Goal: Task Accomplishment & Management: Manage account settings

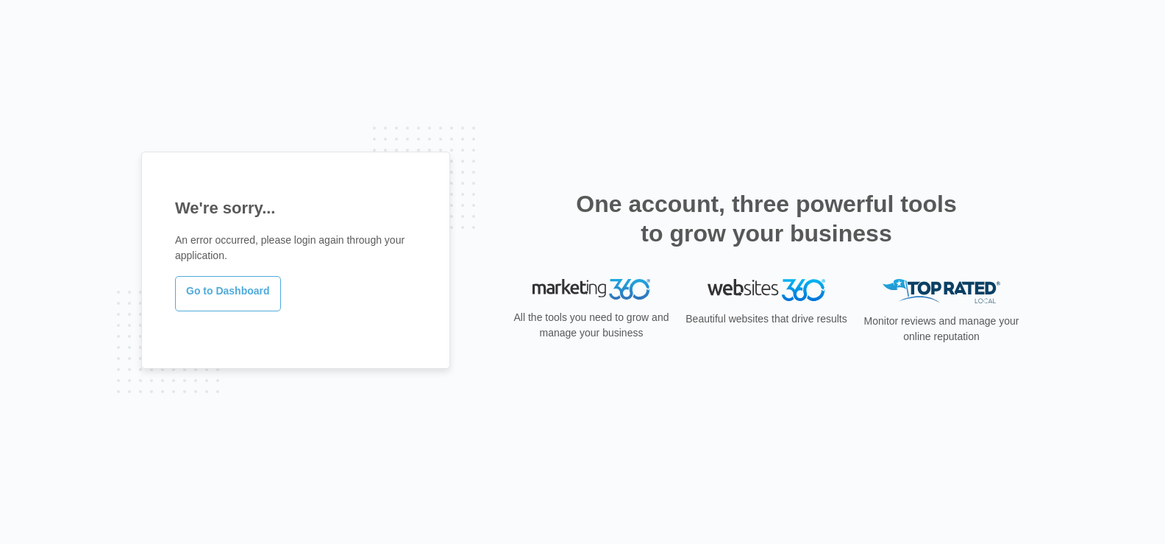
click at [260, 295] on link "Go to Dashboard" at bounding box center [228, 293] width 106 height 35
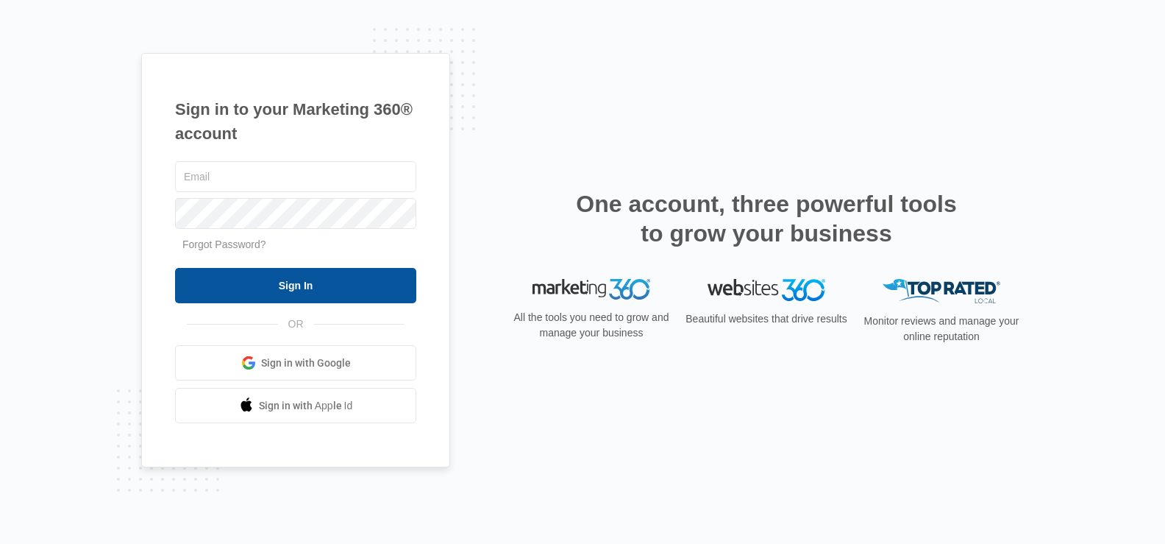
type input "[DOMAIN_NAME][EMAIL_ADDRESS][DOMAIN_NAME]"
click at [361, 289] on input "Sign In" at bounding box center [295, 285] width 241 height 35
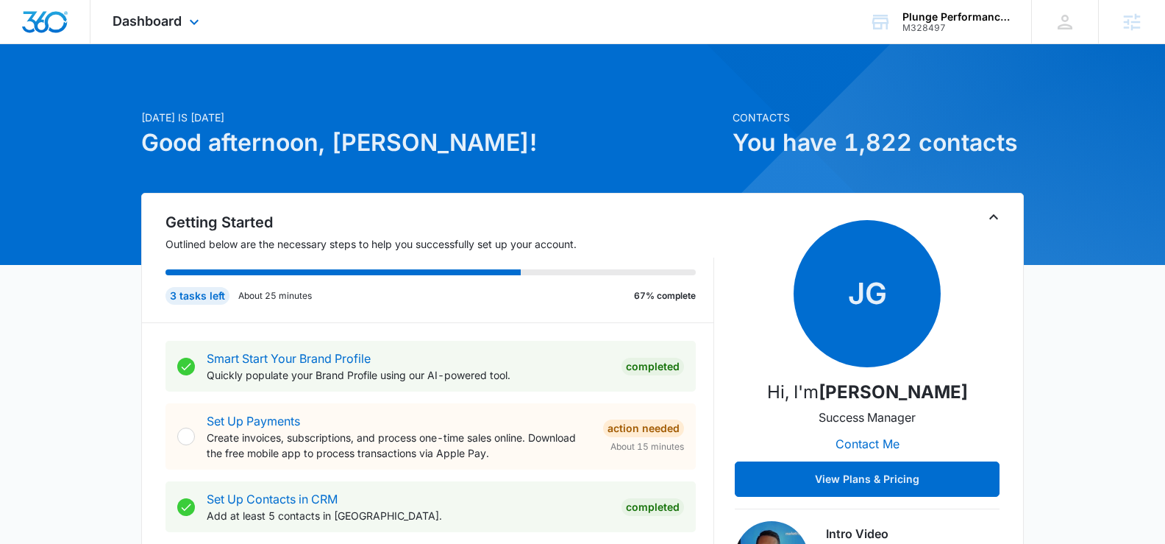
click at [191, 32] on div "Dashboard Apps Reputation Forms CRM Email Social Shop Payments POS Content Ads …" at bounding box center [157, 21] width 135 height 43
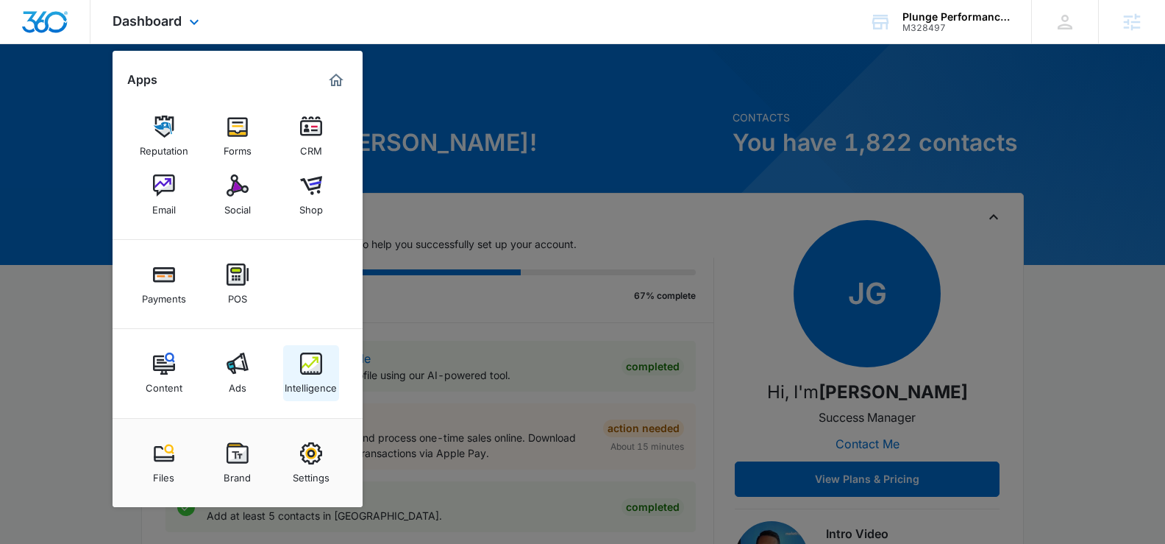
click at [302, 351] on link "Intelligence" at bounding box center [311, 373] width 56 height 56
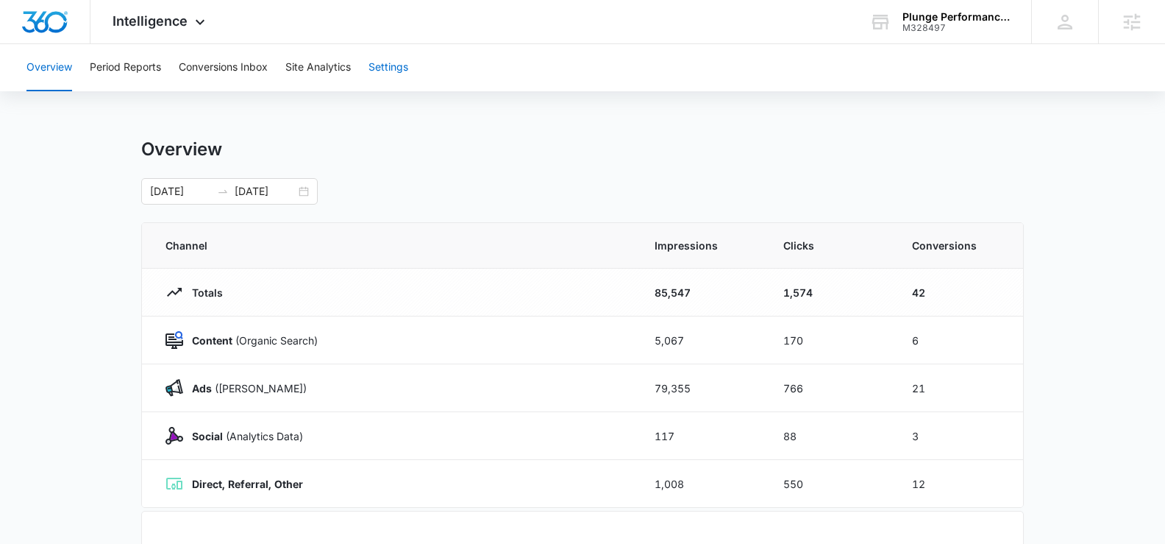
click at [405, 82] on button "Settings" at bounding box center [389, 67] width 40 height 47
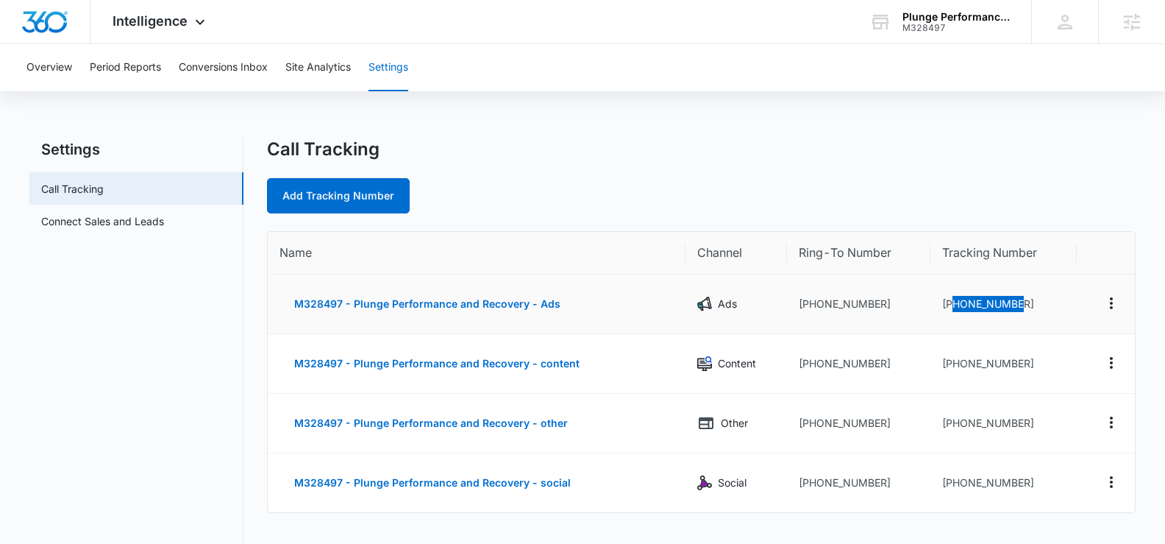
drag, startPoint x: 1029, startPoint y: 307, endPoint x: 953, endPoint y: 307, distance: 75.8
click at [953, 307] on td "+19492168244" at bounding box center [1003, 304] width 146 height 60
